Goal: Information Seeking & Learning: Learn about a topic

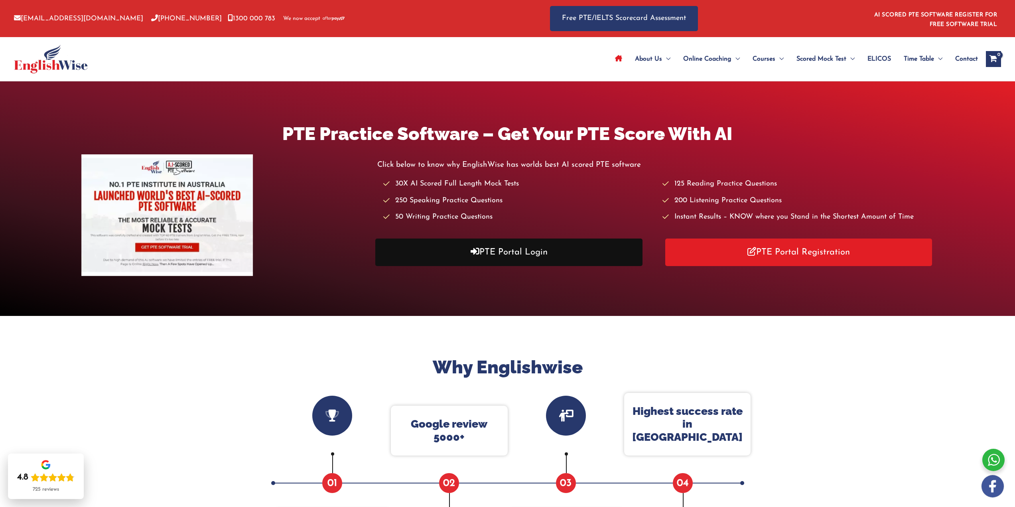
click at [451, 249] on link "PTE Portal Login" at bounding box center [508, 253] width 267 height 28
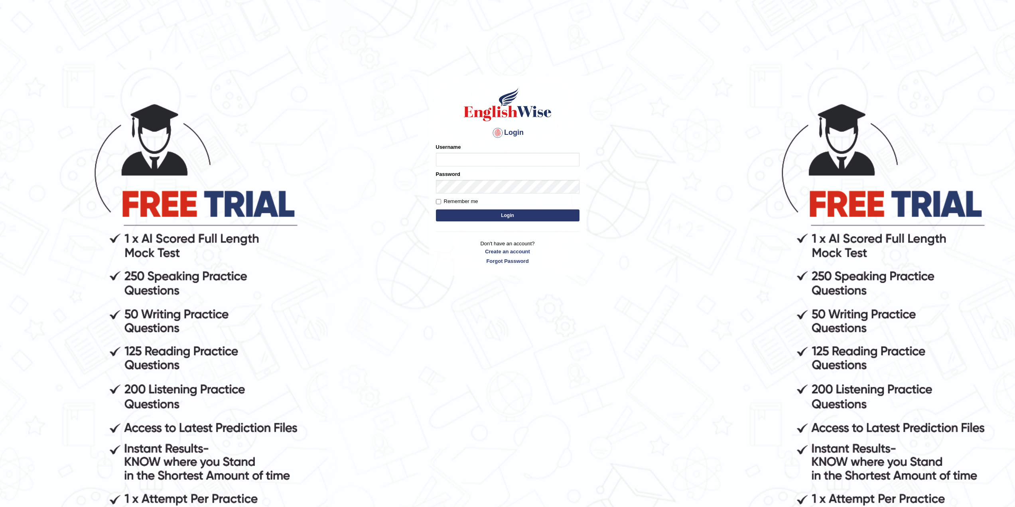
type input "Mannkang"
click at [476, 219] on button "Login" at bounding box center [508, 215] width 144 height 12
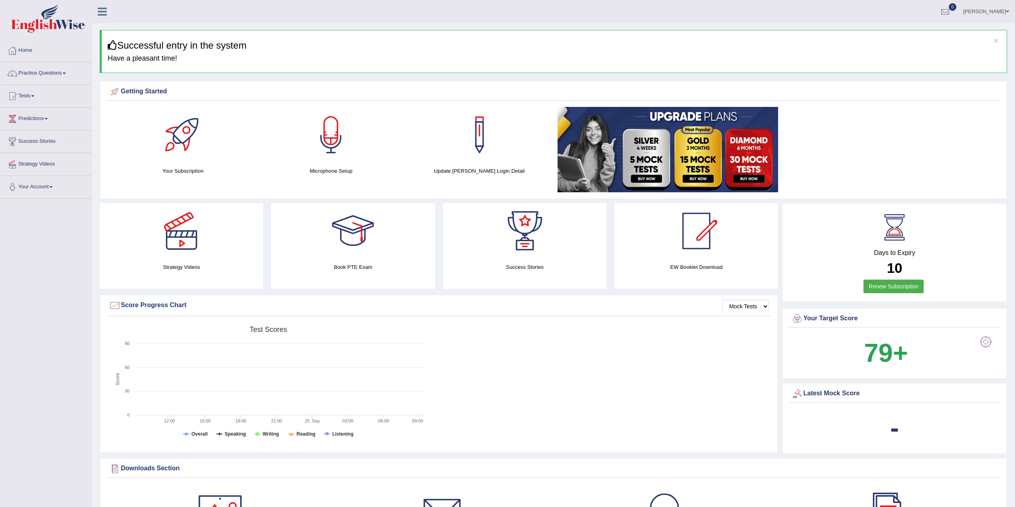
click at [41, 71] on link "Practice Questions" at bounding box center [45, 72] width 91 height 20
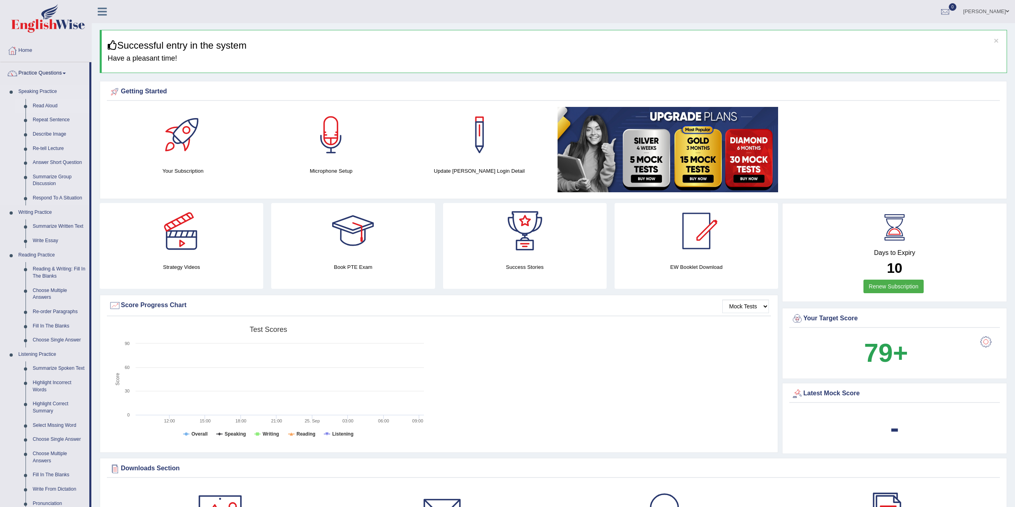
click at [43, 104] on link "Read Aloud" at bounding box center [59, 106] width 60 height 14
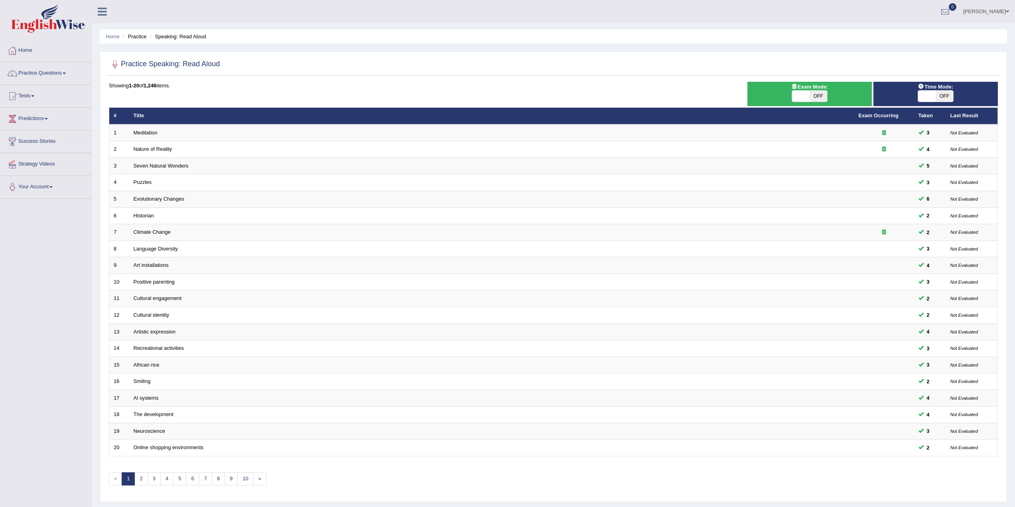
click at [918, 99] on span at bounding box center [927, 96] width 18 height 11
checkbox input "true"
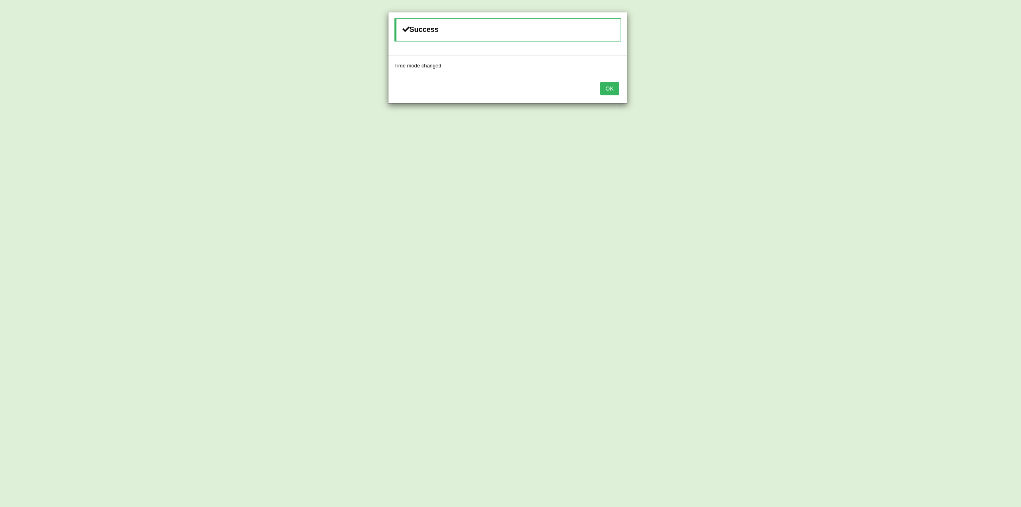
click at [611, 86] on button "OK" at bounding box center [609, 89] width 18 height 14
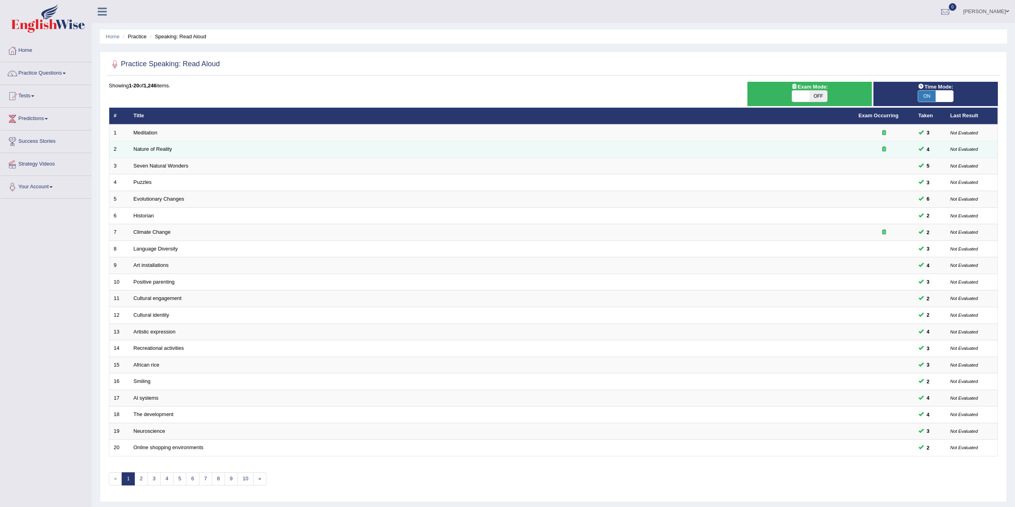
click at [246, 145] on td "Nature of Reality" at bounding box center [491, 149] width 725 height 17
click at [167, 150] on link "Nature of Reality" at bounding box center [153, 149] width 39 height 6
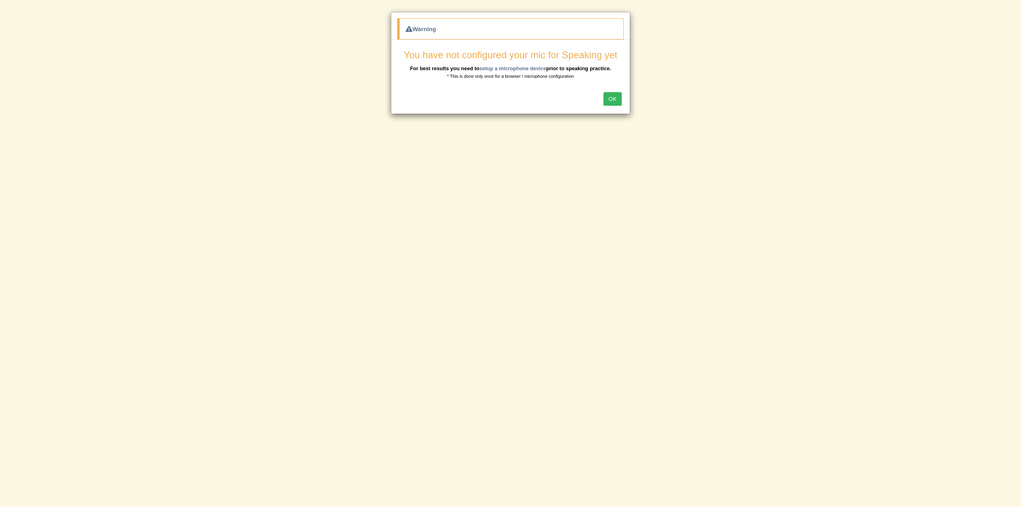
click at [616, 102] on button "OK" at bounding box center [612, 99] width 18 height 14
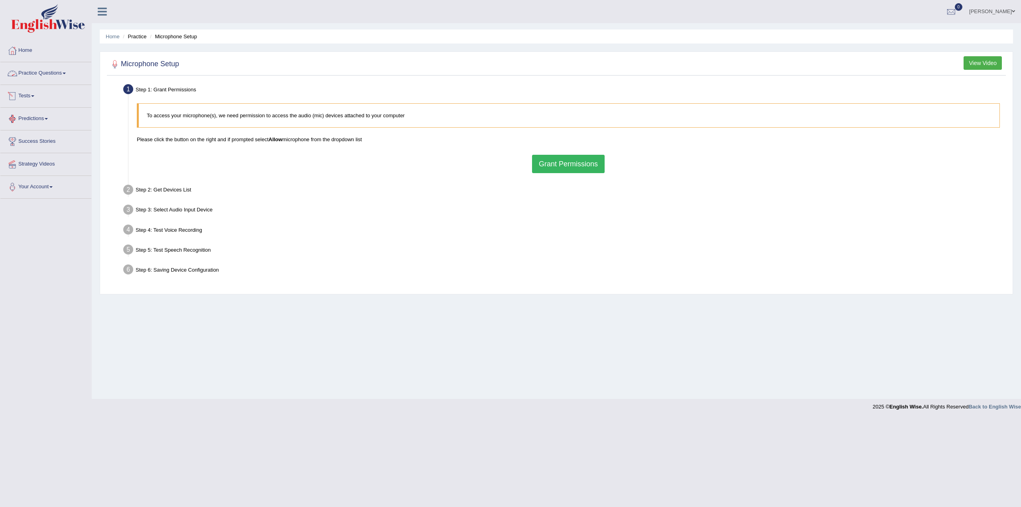
click at [63, 72] on link "Practice Questions" at bounding box center [45, 72] width 91 height 20
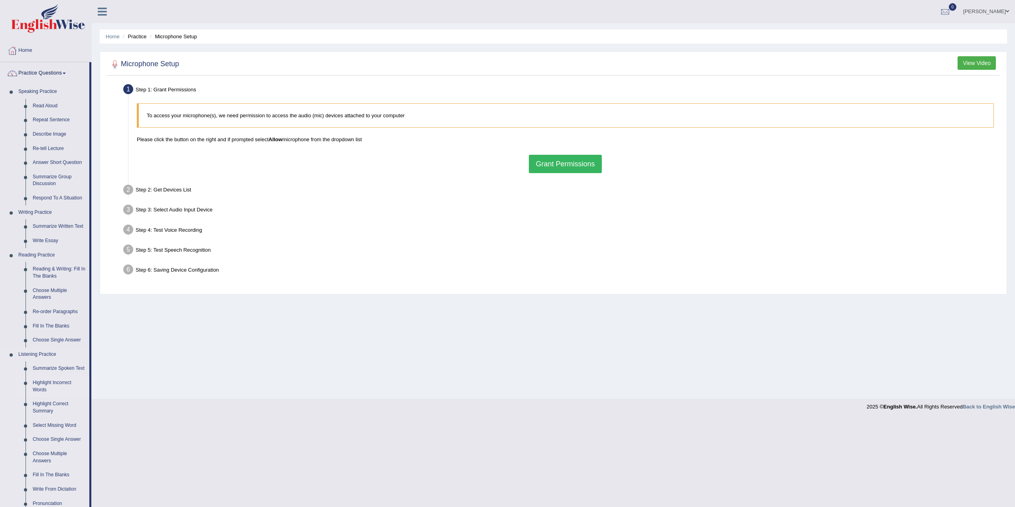
click at [61, 380] on link "Highlight Incorrect Words" at bounding box center [59, 386] width 60 height 21
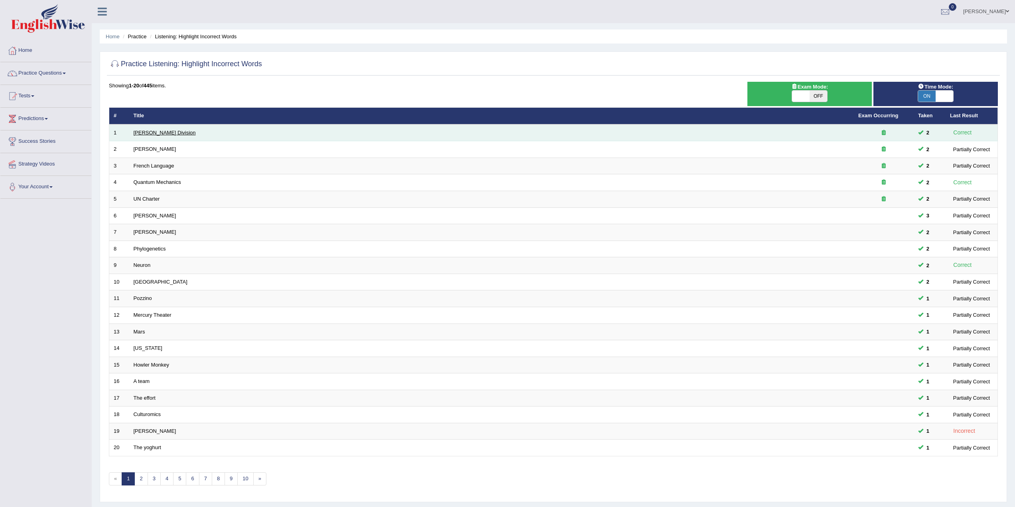
click at [159, 135] on link "[PERSON_NAME] Division" at bounding box center [165, 133] width 62 height 6
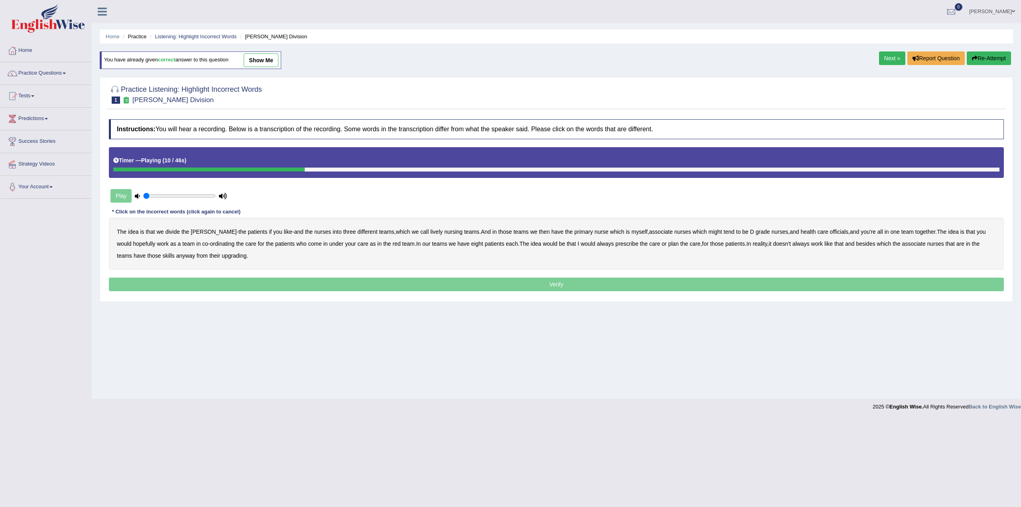
click at [430, 233] on b "lively" at bounding box center [436, 232] width 12 height 6
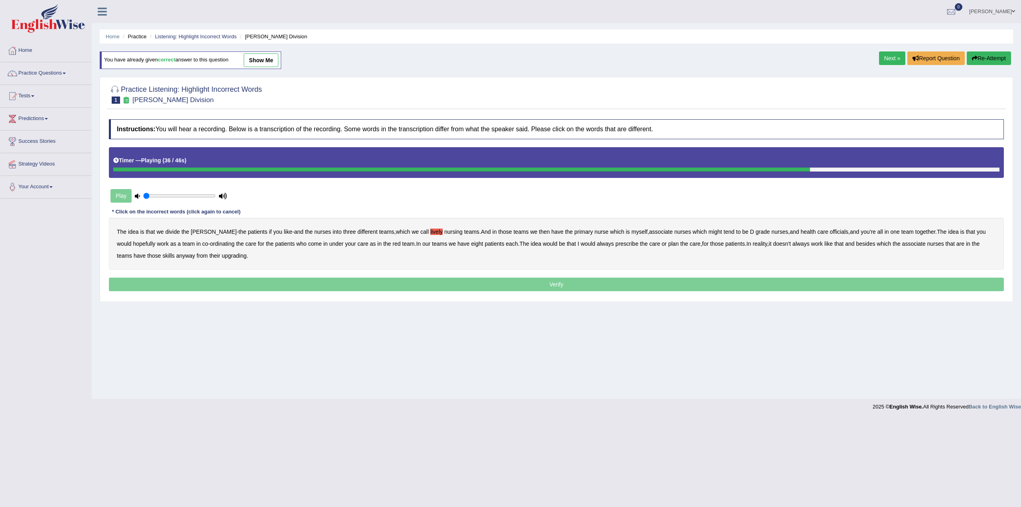
click at [598, 244] on b "always" at bounding box center [605, 244] width 17 height 6
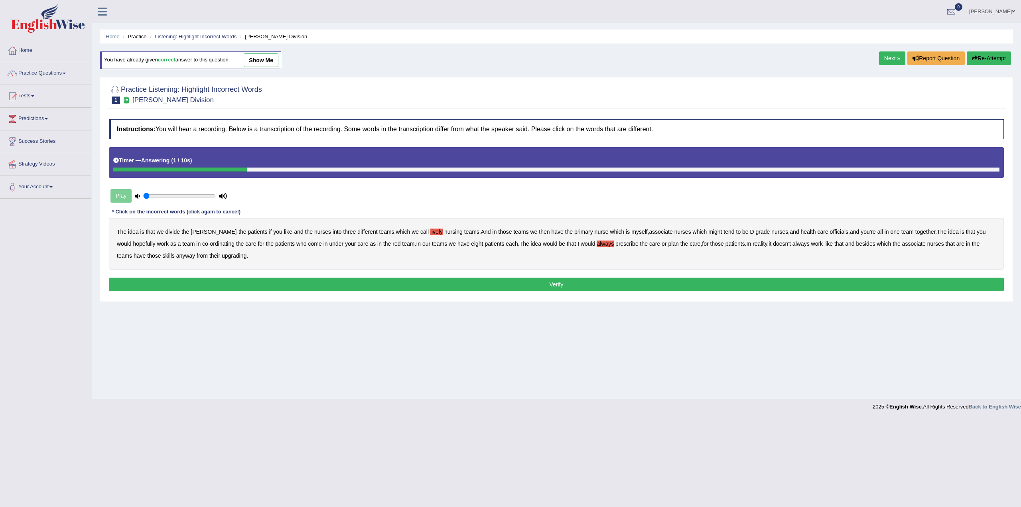
click at [222, 257] on b "upgrading" at bounding box center [234, 255] width 25 height 6
click at [292, 284] on button "Verify" at bounding box center [556, 285] width 895 height 14
